Goal: Information Seeking & Learning: Find specific page/section

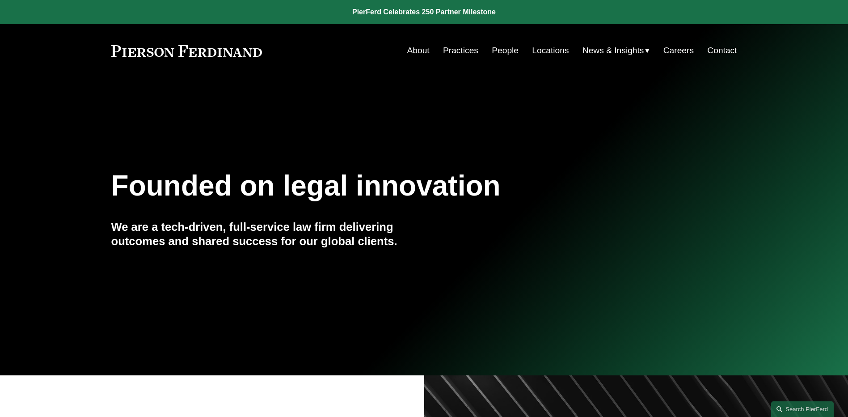
click at [505, 50] on link "People" at bounding box center [505, 50] width 27 height 17
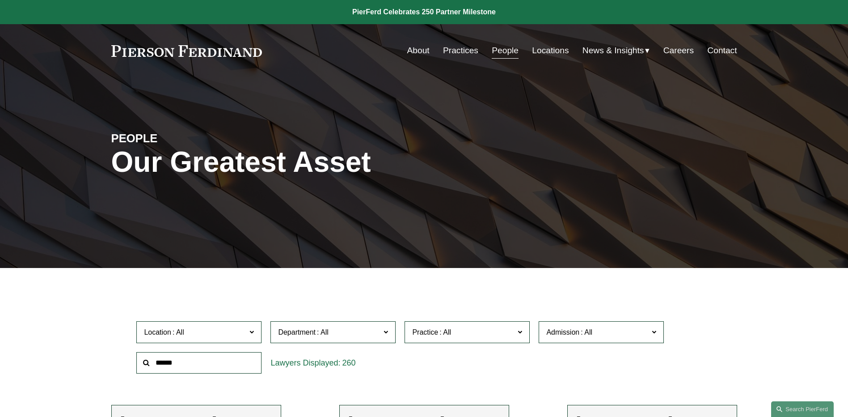
click at [0, 0] on span "News" at bounding box center [0, 0] width 0 height 0
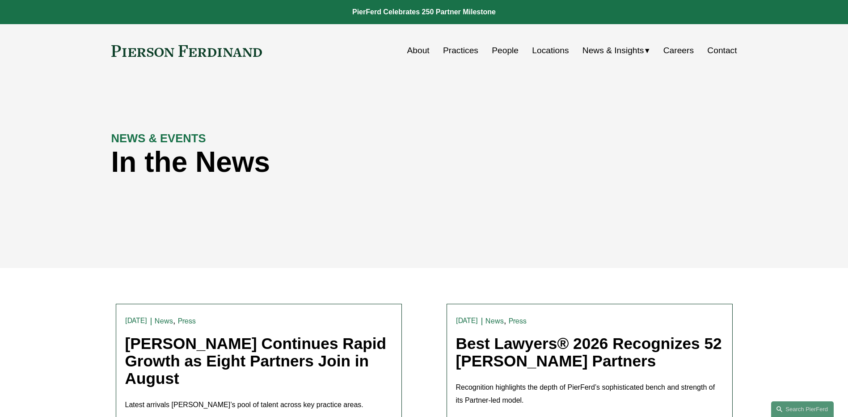
click at [0, 0] on span "Insights" at bounding box center [0, 0] width 0 height 0
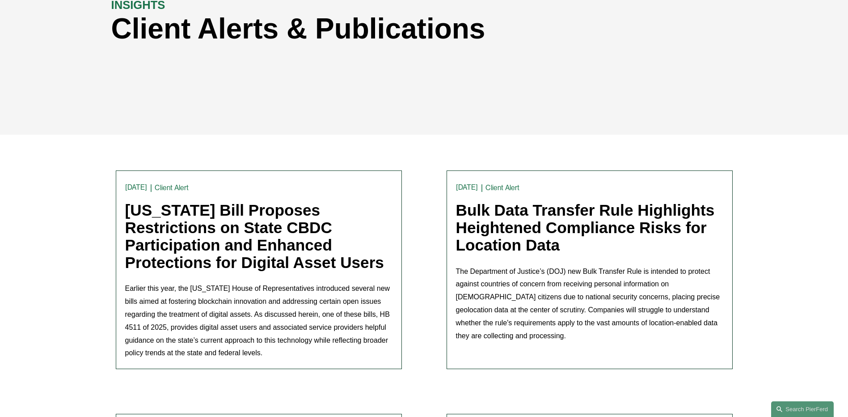
scroll to position [134, 0]
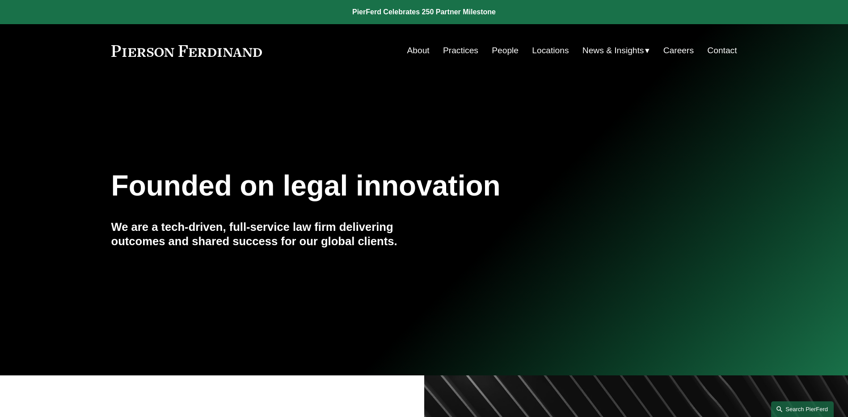
click at [810, 404] on link "Search this site" at bounding box center [802, 409] width 63 height 16
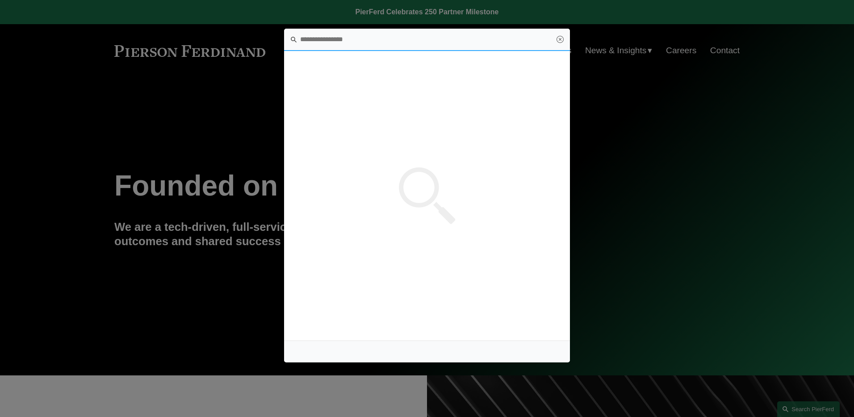
click at [356, 36] on input "Search this site" at bounding box center [427, 40] width 286 height 22
type input "*********"
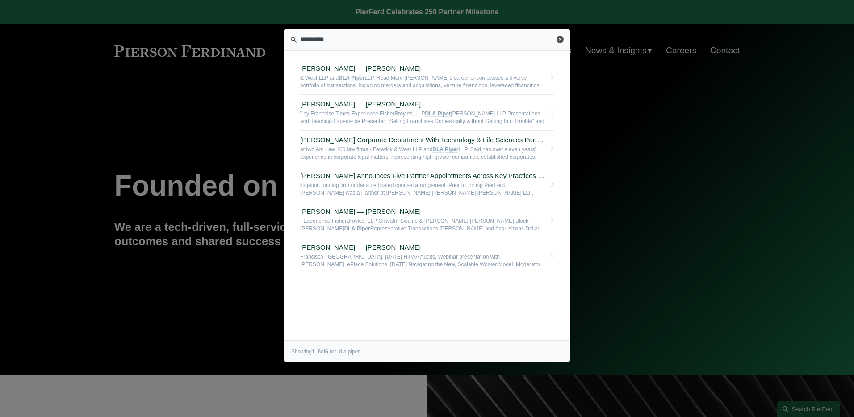
click at [563, 40] on link "Close" at bounding box center [560, 39] width 7 height 7
